Goal: Information Seeking & Learning: Check status

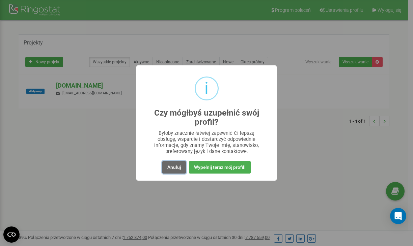
click at [175, 167] on button "Anuluj" at bounding box center [174, 167] width 24 height 12
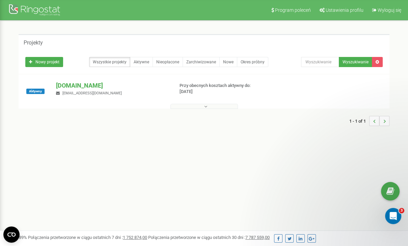
drag, startPoint x: 175, startPoint y: 167, endPoint x: 100, endPoint y: 155, distance: 76.0
click at [100, 155] on div "Program poleceń Ustawienia profilu Wyloguj się Projekty Nowy projekt Wszystkie …" at bounding box center [204, 202] width 408 height 405
click at [190, 86] on p "Przy obecnych kosztach aktywny do: 24.10.2025" at bounding box center [221, 89] width 82 height 12
click at [73, 86] on p "[DOMAIN_NAME]" at bounding box center [112, 85] width 112 height 9
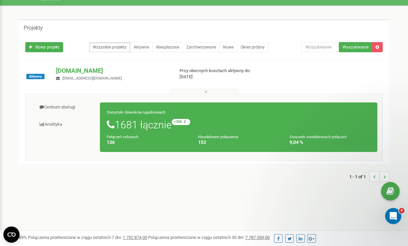
scroll to position [15, 0]
click at [66, 106] on link "Centrum obsługi" at bounding box center [66, 107] width 70 height 17
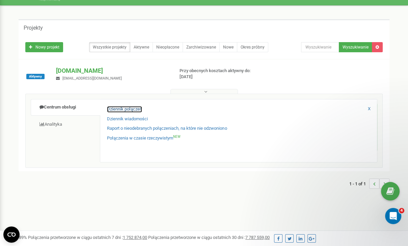
click at [119, 108] on link "Dziennik połączeń" at bounding box center [124, 109] width 35 height 6
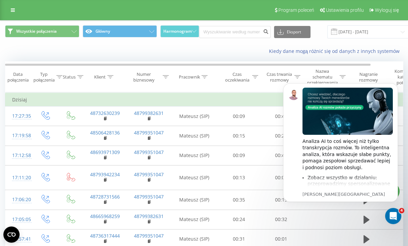
click at [203, 50] on div "Kiedy dane mogą różnić się od danych z innych systemów" at bounding box center [280, 51] width 255 height 7
click at [126, 46] on div "Kiedy dane mogą różnić się od danych z innych systemów" at bounding box center [204, 51] width 408 height 16
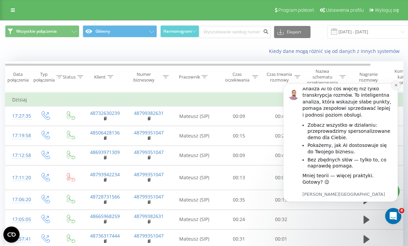
click at [393, 86] on button "Dismiss notification" at bounding box center [396, 85] width 9 height 9
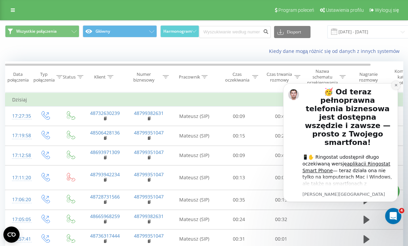
click at [393, 85] on button "Dismiss notification" at bounding box center [396, 85] width 9 height 9
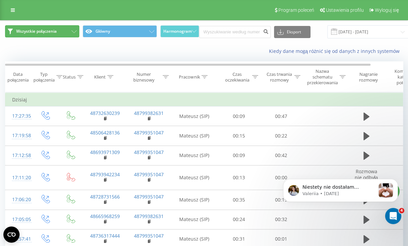
click at [39, 30] on span "Wszystkie połączenia" at bounding box center [36, 31] width 41 height 5
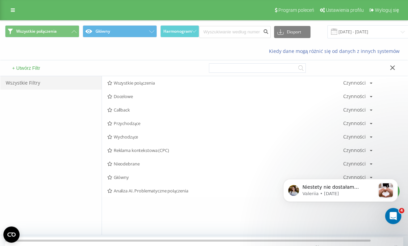
drag, startPoint x: 28, startPoint y: 86, endPoint x: 23, endPoint y: 65, distance: 21.9
click at [23, 65] on div "+ Utwórz Filtr Wszystkie Filtry Wszystkie połączenia Czynności Edytuj Kopiuj Us…" at bounding box center [204, 145] width 408 height 181
click at [23, 65] on button "+ Utwórz Filtr" at bounding box center [26, 68] width 32 height 6
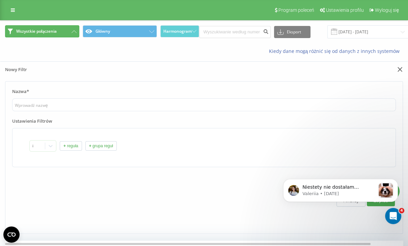
click at [24, 37] on button "Wszystkie połączenia" at bounding box center [42, 31] width 74 height 12
click at [25, 33] on span "Wszystkie połączenia" at bounding box center [36, 31] width 41 height 5
click at [38, 29] on span "Wszystkie połączenia" at bounding box center [36, 31] width 41 height 5
click at [70, 30] on button "Wszystkie połączenia" at bounding box center [42, 31] width 74 height 12
drag, startPoint x: 70, startPoint y: 30, endPoint x: 2, endPoint y: 26, distance: 68.7
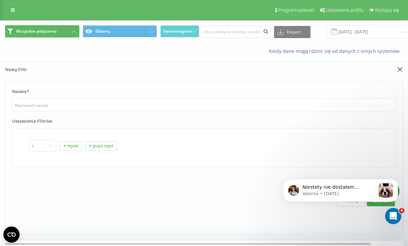
click at [2, 26] on div "Wszystkie połączenia Główny Harmonogram Eksport .csv .xls .xlsx 21.07.2025 - 21…" at bounding box center [204, 31] width 408 height 13
click at [22, 28] on button "Wszystkie połączenia" at bounding box center [42, 31] width 74 height 12
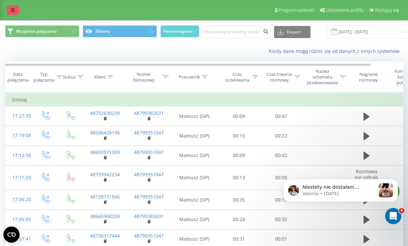
click at [11, 10] on icon at bounding box center [13, 10] width 4 height 5
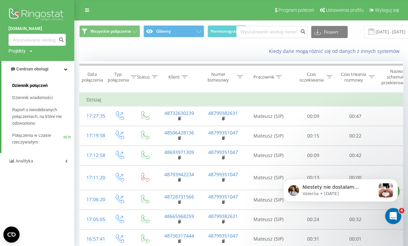
click at [27, 84] on span "Dziennik połączeń" at bounding box center [29, 85] width 35 height 7
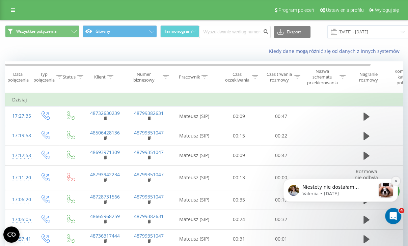
click at [397, 181] on icon "Dismiss notification" at bounding box center [396, 182] width 4 height 4
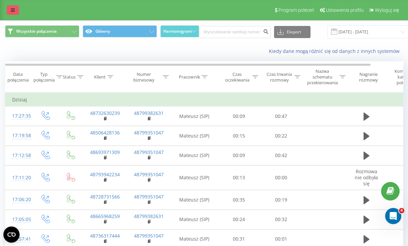
click at [11, 7] on link at bounding box center [13, 9] width 12 height 9
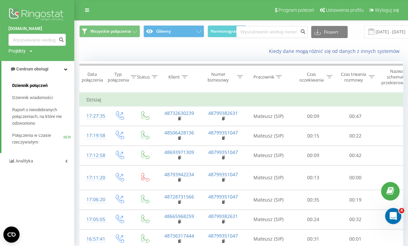
click at [34, 86] on span "Dziennik połączeń" at bounding box center [29, 85] width 35 height 7
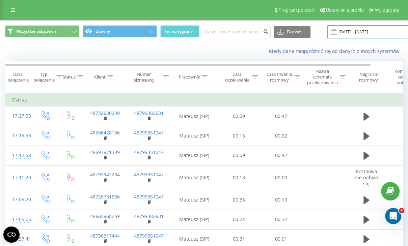
click at [349, 31] on input "[DATE] - [DATE]" at bounding box center [369, 31] width 82 height 13
click at [83, 58] on div "Kiedy dane mogą różnić się od danych z innych systemów" at bounding box center [204, 51] width 408 height 16
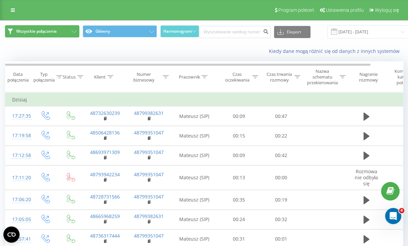
click at [24, 29] on span "Wszystkie połączenia" at bounding box center [36, 31] width 41 height 5
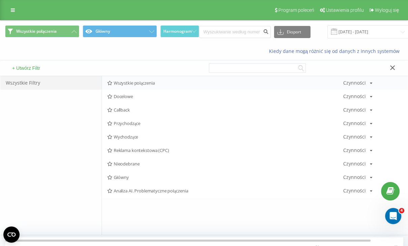
click at [112, 83] on span "Wszystkie połączenia" at bounding box center [225, 83] width 236 height 5
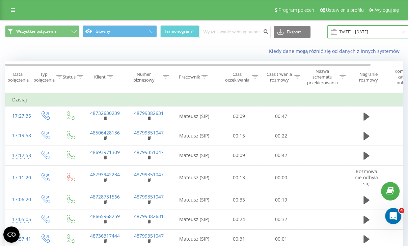
click at [340, 34] on input "[DATE] - [DATE]" at bounding box center [369, 31] width 82 height 13
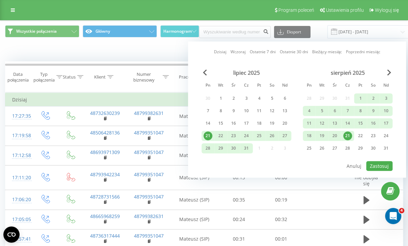
click at [215, 50] on link "Dzisiaj" at bounding box center [220, 52] width 12 height 6
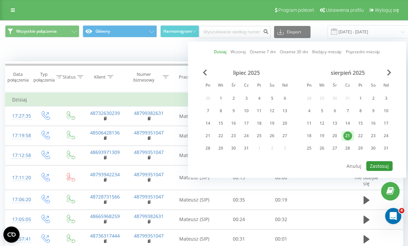
click at [378, 164] on button "Zastosuj" at bounding box center [379, 166] width 26 height 10
type input "21.08.2025 - 21.08.2025"
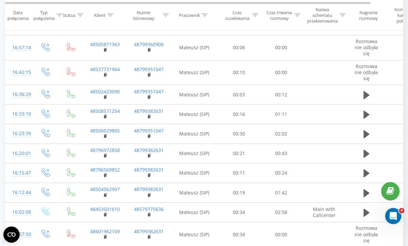
scroll to position [401, 0]
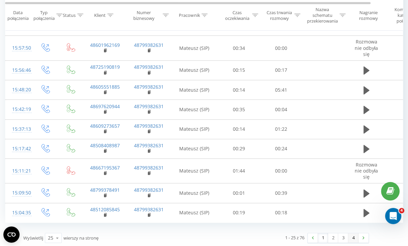
click at [357, 239] on link "4" at bounding box center [353, 238] width 10 height 9
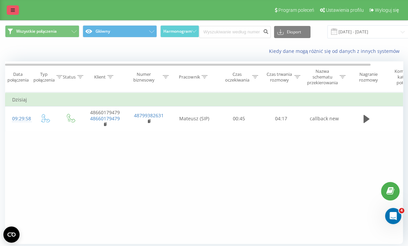
click at [11, 10] on icon at bounding box center [13, 10] width 4 height 5
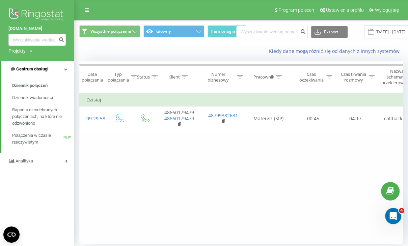
click at [37, 74] on link "Centrum obsługi" at bounding box center [37, 69] width 73 height 16
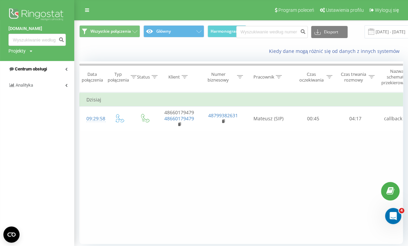
click at [37, 74] on link "Centrum obsługi" at bounding box center [37, 69] width 74 height 16
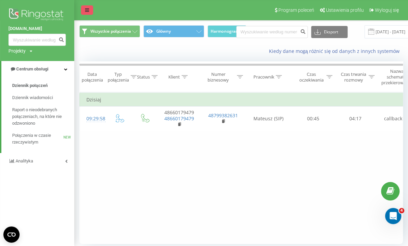
click at [85, 10] on icon at bounding box center [87, 10] width 4 height 5
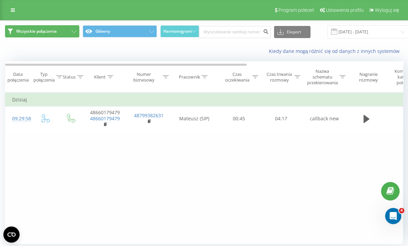
click at [66, 30] on button "Wszystkie połączenia" at bounding box center [42, 31] width 74 height 12
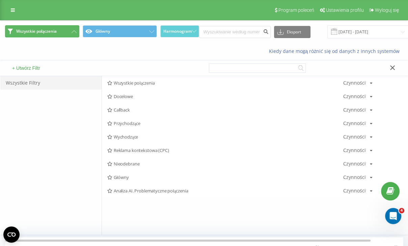
click at [74, 30] on button "Wszystkie połączenia" at bounding box center [42, 31] width 74 height 12
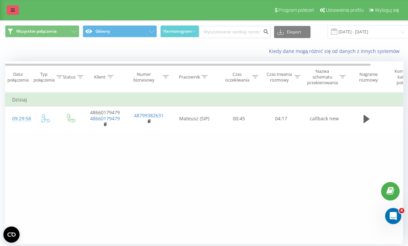
click at [15, 8] on icon at bounding box center [13, 10] width 4 height 5
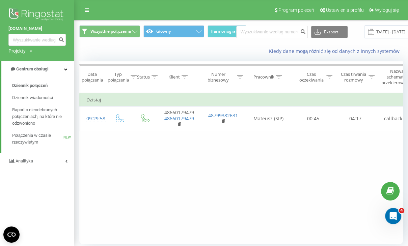
click at [26, 28] on link "[DOMAIN_NAME]" at bounding box center [36, 28] width 57 height 7
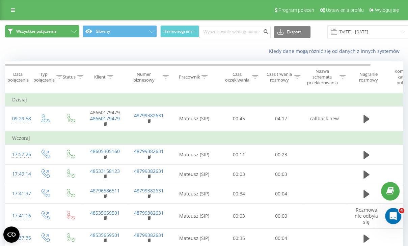
click at [24, 33] on span "Wszystkie połączenia" at bounding box center [36, 31] width 41 height 5
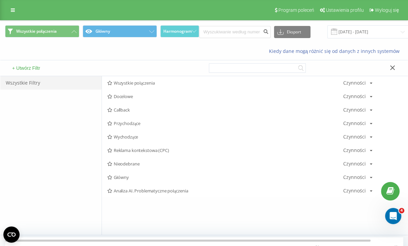
click at [21, 87] on div "Wszystkie Filtry" at bounding box center [50, 83] width 101 height 14
click at [14, 25] on button "Wszystkie połączenia" at bounding box center [42, 31] width 74 height 12
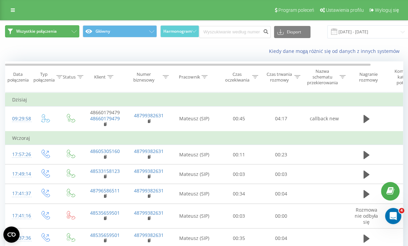
click at [36, 34] on button "Wszystkie połączenia" at bounding box center [42, 31] width 74 height 12
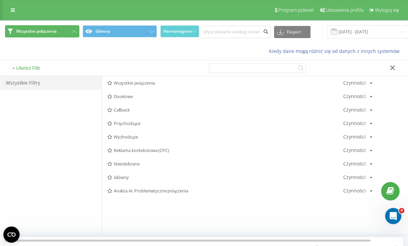
click at [36, 34] on button "Wszystkie połączenia" at bounding box center [42, 31] width 74 height 12
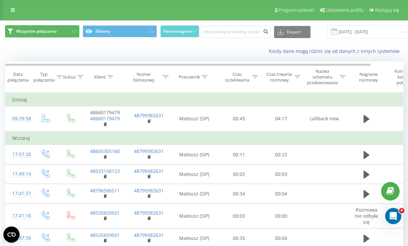
click at [24, 28] on button "Wszystkie połączenia" at bounding box center [42, 31] width 74 height 12
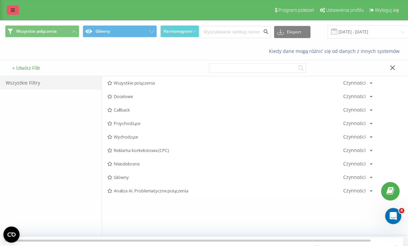
click at [14, 10] on icon at bounding box center [13, 10] width 4 height 5
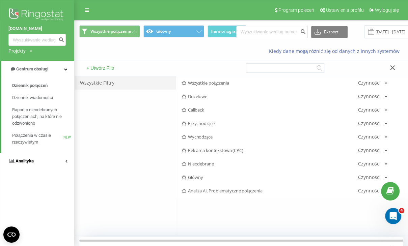
click at [23, 161] on span "Analityka" at bounding box center [25, 161] width 18 height 5
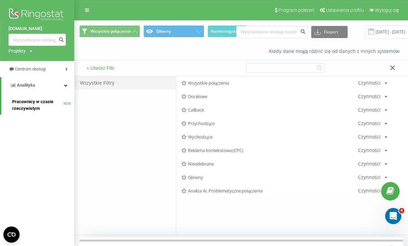
click at [28, 100] on span "Pracownicy w czasie rzeczywistym" at bounding box center [37, 106] width 51 height 14
click at [25, 106] on span "Pracownicy w czasie rzeczywistym" at bounding box center [37, 106] width 51 height 14
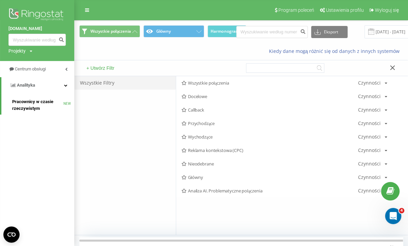
click at [64, 104] on span "NEW" at bounding box center [66, 104] width 7 height 0
click at [19, 103] on span "Pracownicy w czasie rzeczywistym" at bounding box center [37, 106] width 51 height 14
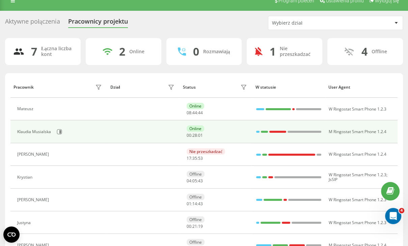
scroll to position [10, 0]
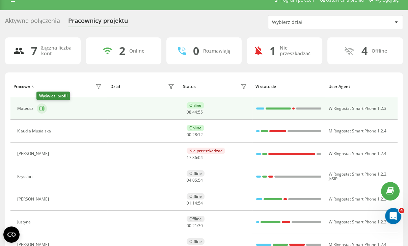
click at [40, 109] on icon at bounding box center [41, 108] width 5 height 5
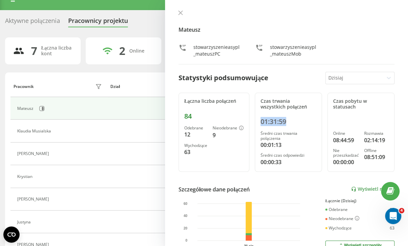
drag, startPoint x: 261, startPoint y: 122, endPoint x: 286, endPoint y: 123, distance: 25.3
click at [286, 123] on div "Czas trwania wszystkich połączeń 01:31:59 Średni czas trwania połączenia 00:01:…" at bounding box center [288, 132] width 67 height 79
drag, startPoint x: 269, startPoint y: 146, endPoint x: 277, endPoint y: 146, distance: 7.8
click at [277, 146] on div "00:01:13" at bounding box center [289, 145] width 56 height 8
drag, startPoint x: 267, startPoint y: 161, endPoint x: 282, endPoint y: 163, distance: 15.0
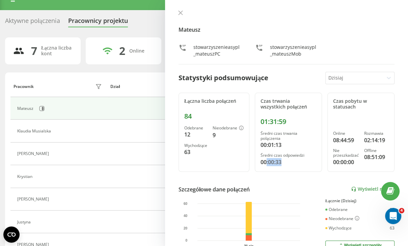
click at [282, 163] on div "00:00:33" at bounding box center [289, 162] width 56 height 8
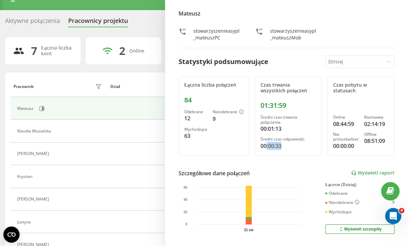
scroll to position [16, 0]
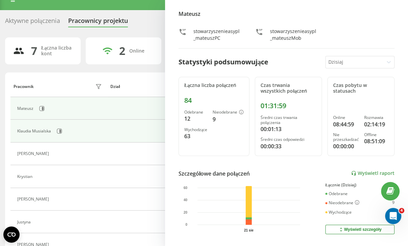
click at [26, 131] on div "Klaudia Musialska" at bounding box center [34, 131] width 35 height 5
click at [61, 130] on icon at bounding box center [59, 131] width 5 height 5
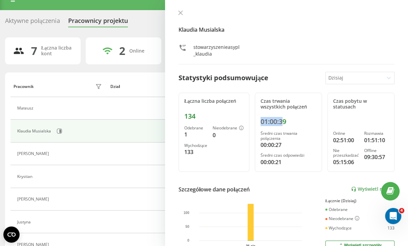
drag, startPoint x: 260, startPoint y: 122, endPoint x: 285, endPoint y: 121, distance: 24.7
click at [285, 121] on div "Czas trwania wszystkich połączeń 01:00:39 Średni czas trwania połączenia 00:00:…" at bounding box center [288, 132] width 67 height 79
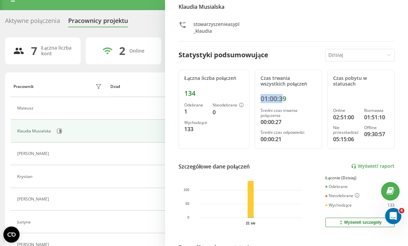
scroll to position [22, 0]
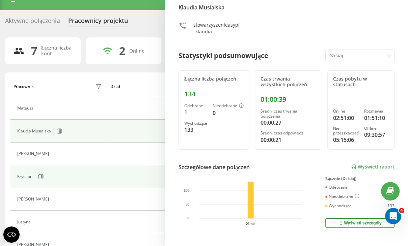
click at [77, 178] on div "Krystian" at bounding box center [60, 176] width 86 height 11
click at [40, 177] on icon at bounding box center [40, 176] width 5 height 5
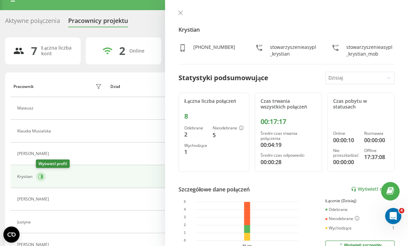
click at [40, 177] on icon at bounding box center [40, 176] width 5 height 5
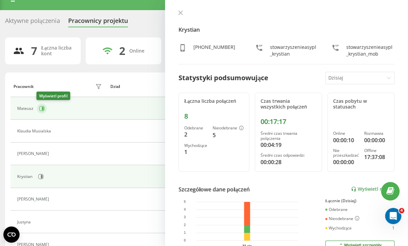
click at [41, 108] on icon at bounding box center [41, 108] width 5 height 5
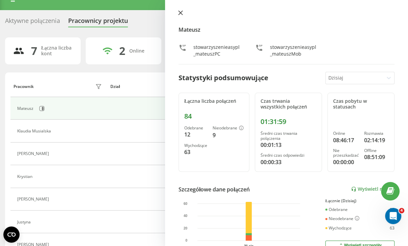
click at [180, 14] on icon at bounding box center [180, 12] width 5 height 5
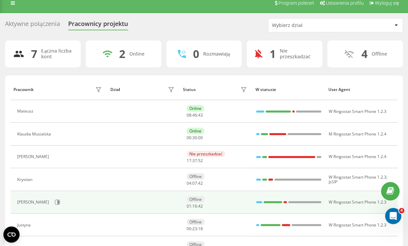
scroll to position [7, 0]
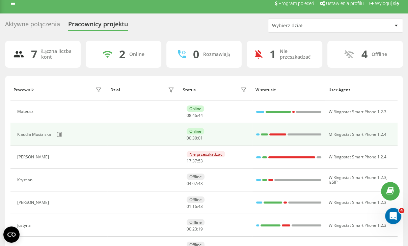
click at [112, 142] on td at bounding box center [143, 134] width 73 height 23
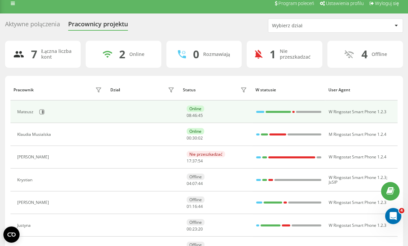
click at [50, 122] on td "Mateusz" at bounding box center [58, 112] width 97 height 23
click at [41, 111] on icon at bounding box center [41, 111] width 5 height 5
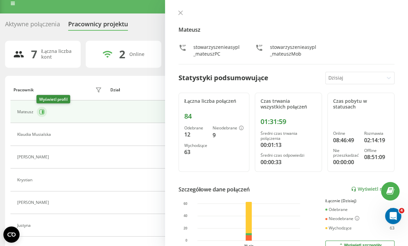
click at [41, 108] on button at bounding box center [42, 112] width 10 height 10
click at [47, 112] on div "Mateusz" at bounding box center [60, 111] width 86 height 11
click at [42, 112] on icon at bounding box center [43, 111] width 2 height 3
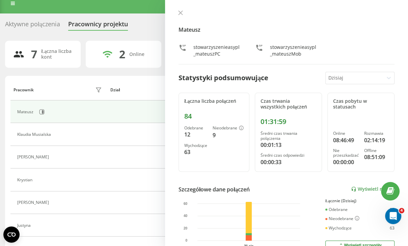
click at [30, 71] on div "7 Łączna liczba kont 2 Online 0 Rozmawiają 1 Nie przeszkadzać 4 Offline Pracown…" at bounding box center [204, 160] width 398 height 239
click at [177, 13] on button at bounding box center [180, 13] width 9 height 6
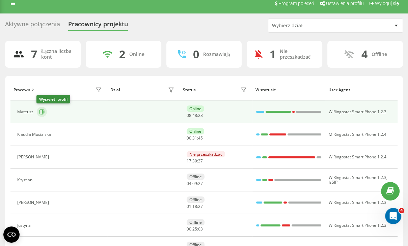
click at [43, 111] on icon at bounding box center [43, 111] width 2 height 3
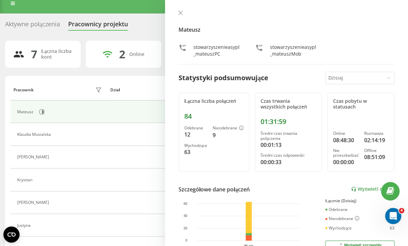
click at [33, 72] on div "7 Łączna liczba kont 2 Online 0 Rozmawiają 1 Nie przeszkadzać 4 Offline Pracown…" at bounding box center [204, 160] width 398 height 239
drag, startPoint x: 33, startPoint y: 72, endPoint x: 206, endPoint y: -7, distance: 189.8
click at [206, 0] on html "stowarzyszenieasy.pl Projekty stowarzyszenieasy.pl Centrum obsługi Analityka Pr…" at bounding box center [204, 116] width 408 height 246
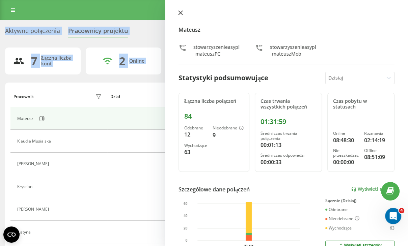
click at [181, 14] on icon at bounding box center [181, 13] width 4 height 4
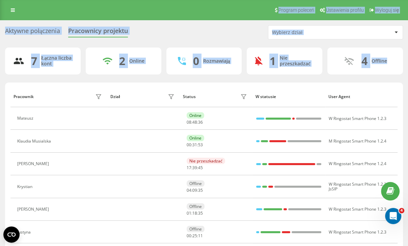
click at [59, 80] on div "7 Łączna liczba kont 2 Online 0 Rozmawiają 1 Nie przeszkadzać 4 Offline Pracown…" at bounding box center [204, 167] width 398 height 239
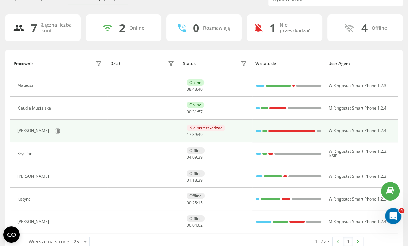
scroll to position [45, 0]
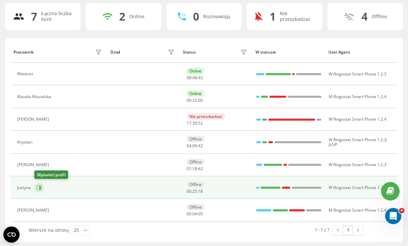
click at [39, 187] on icon at bounding box center [38, 187] width 5 height 5
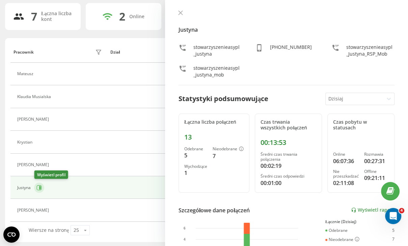
click at [39, 187] on icon at bounding box center [38, 187] width 5 height 5
click at [1, 205] on div "Aktywne połączenia Pracownicy projektu Wybierz dział 7 Łączna liczba kont 2 Onl…" at bounding box center [204, 112] width 408 height 272
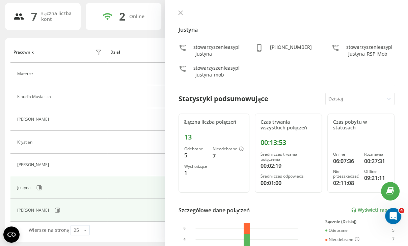
click at [32, 212] on div "[PERSON_NAME]" at bounding box center [60, 210] width 86 height 11
click at [55, 211] on icon at bounding box center [57, 210] width 5 height 5
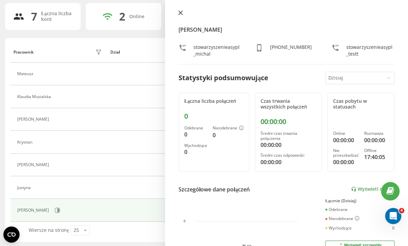
click at [178, 14] on icon at bounding box center [180, 12] width 5 height 5
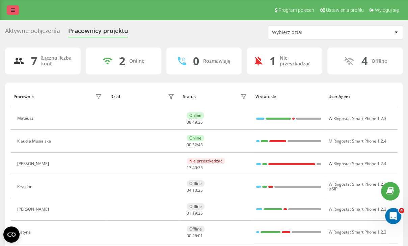
click at [13, 6] on link at bounding box center [13, 9] width 12 height 9
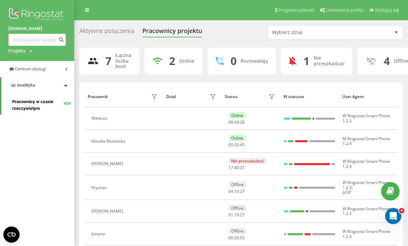
click at [30, 113] on link "Pracownicy w czasie rzeczywistym NEW" at bounding box center [43, 105] width 62 height 19
click at [27, 104] on span "Pracownicy w czasie rzeczywistym" at bounding box center [38, 106] width 52 height 14
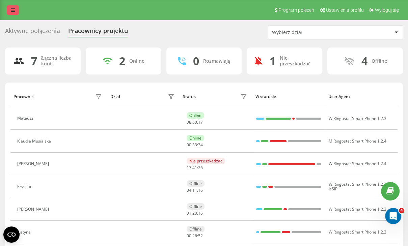
click at [16, 14] on link at bounding box center [13, 9] width 12 height 9
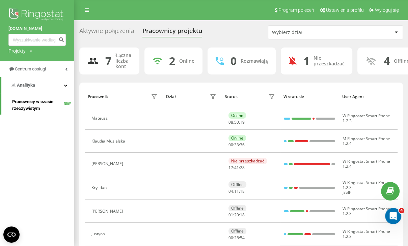
click at [34, 103] on span "Pracownicy w czasie rzeczywistym" at bounding box center [38, 106] width 52 height 14
click at [51, 102] on span "Pracownicy w czasie rzeczywistym" at bounding box center [38, 106] width 52 height 14
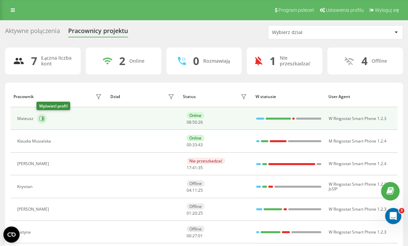
click at [40, 121] on button at bounding box center [42, 119] width 10 height 10
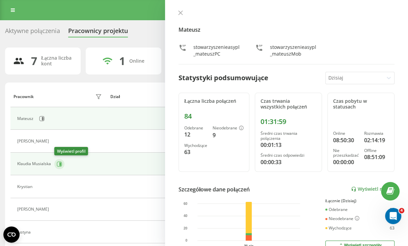
click at [58, 165] on icon at bounding box center [59, 164] width 5 height 5
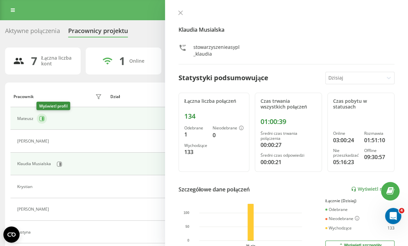
click at [41, 119] on icon at bounding box center [41, 118] width 5 height 5
